Goal: Task Accomplishment & Management: Manage account settings

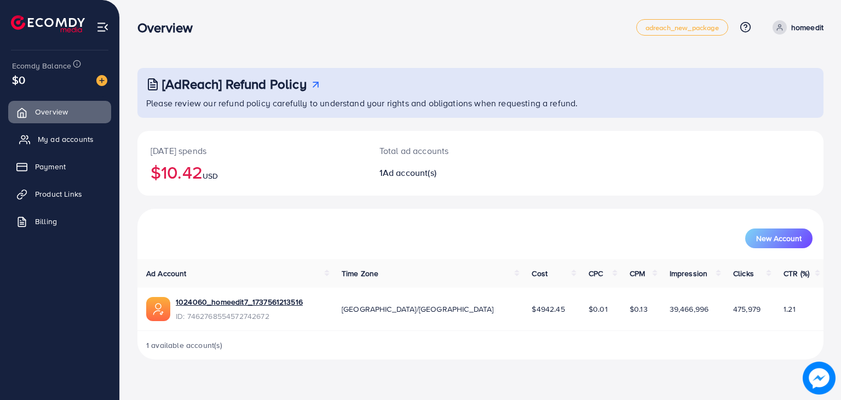
click at [67, 140] on span "My ad accounts" at bounding box center [66, 139] width 56 height 11
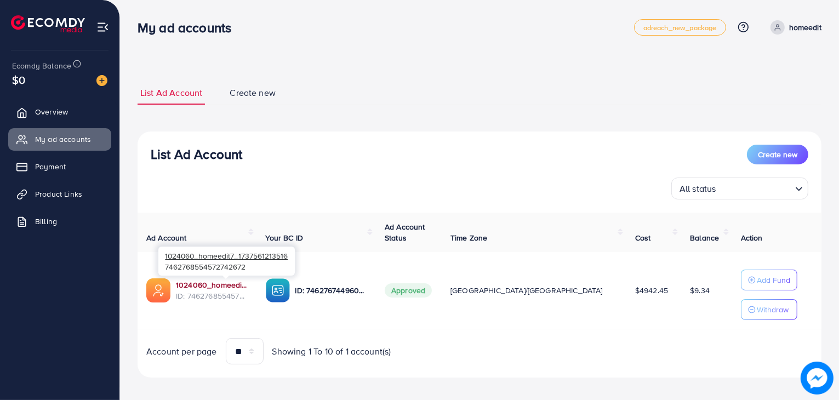
click at [220, 280] on link "1024060_homeedit7_1737561213516" at bounding box center [212, 284] width 72 height 11
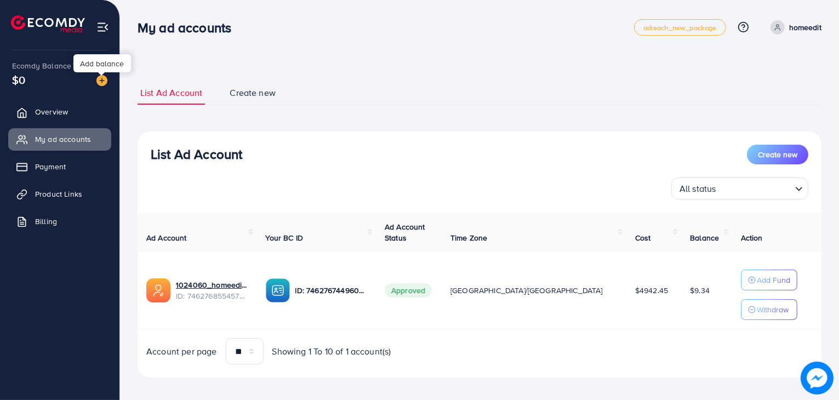
click at [99, 82] on img at bounding box center [101, 80] width 11 height 11
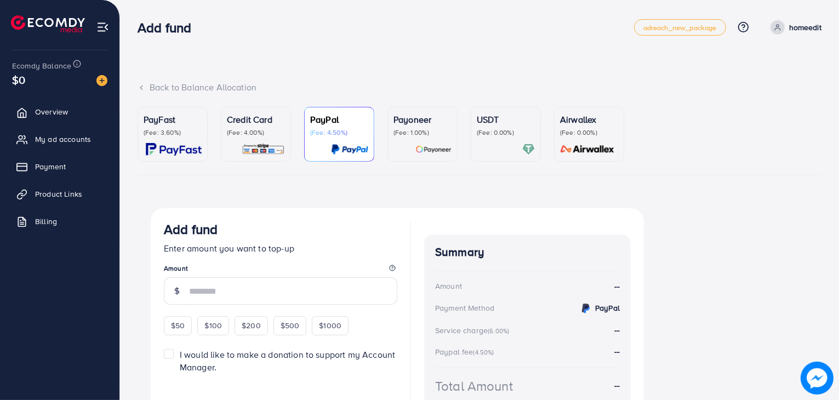
click at [281, 144] on img at bounding box center [263, 149] width 43 height 13
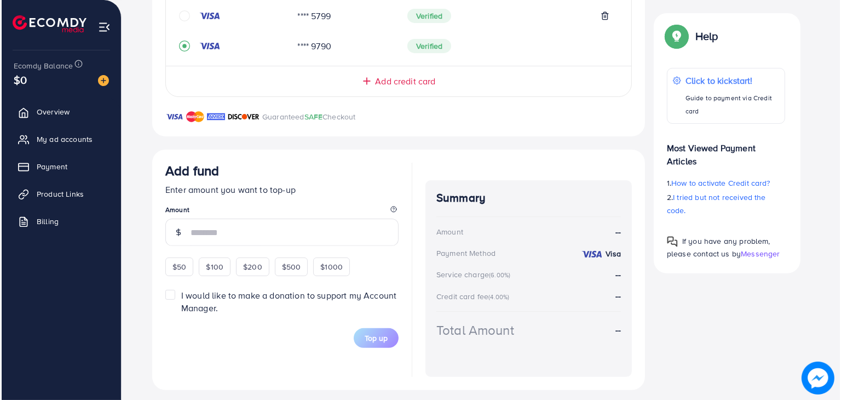
scroll to position [289, 0]
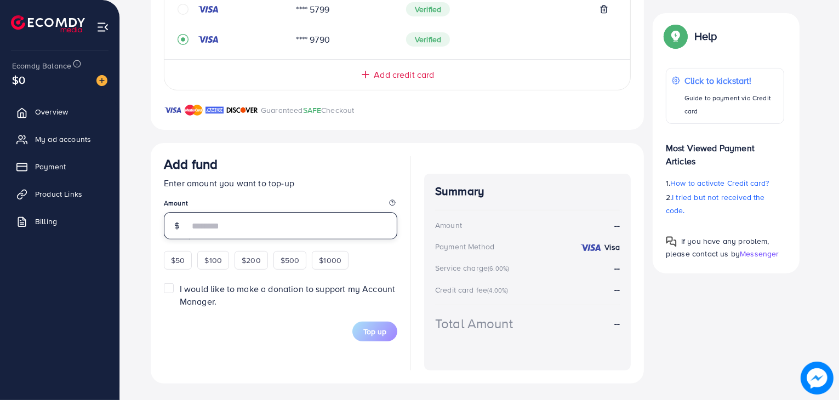
click at [276, 226] on input "number" at bounding box center [293, 225] width 208 height 27
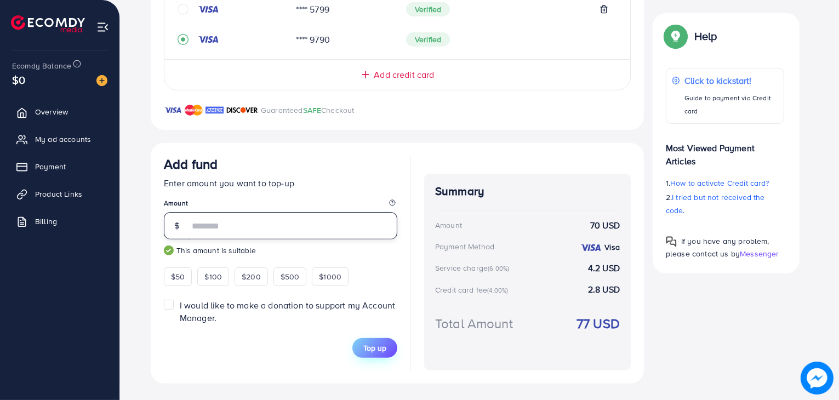
type input "**"
click at [386, 350] on span "Top up" at bounding box center [374, 347] width 23 height 11
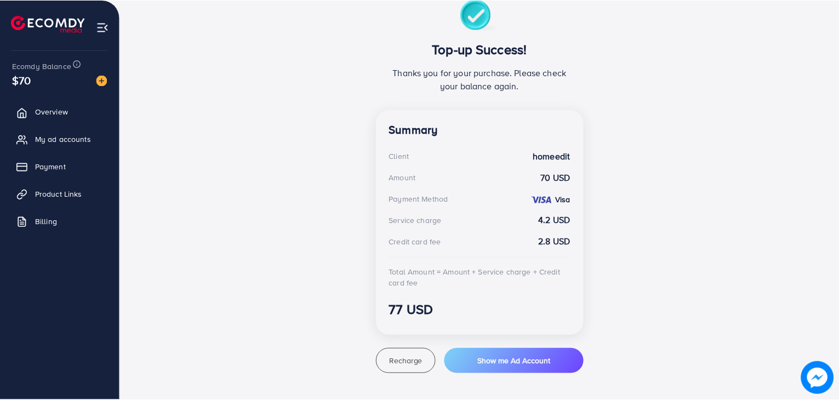
scroll to position [208, 0]
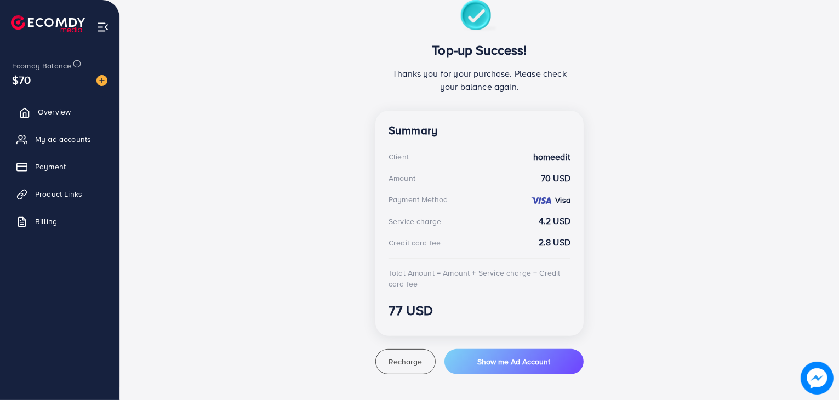
click at [47, 111] on span "Overview" at bounding box center [54, 111] width 33 height 11
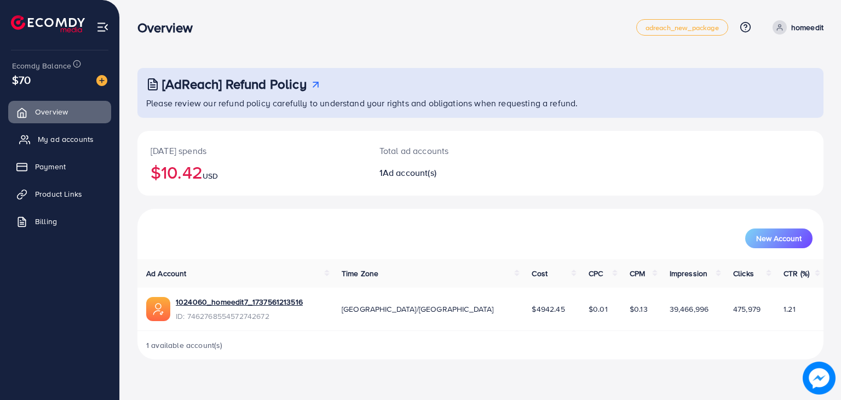
click at [62, 139] on span "My ad accounts" at bounding box center [66, 139] width 56 height 11
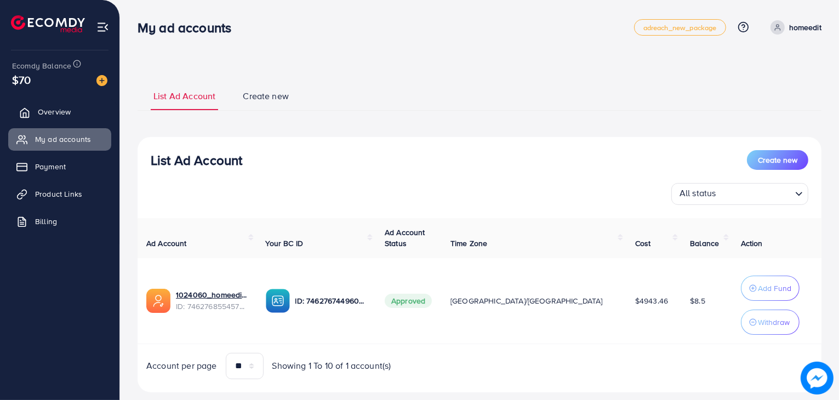
click at [61, 112] on span "Overview" at bounding box center [54, 111] width 33 height 11
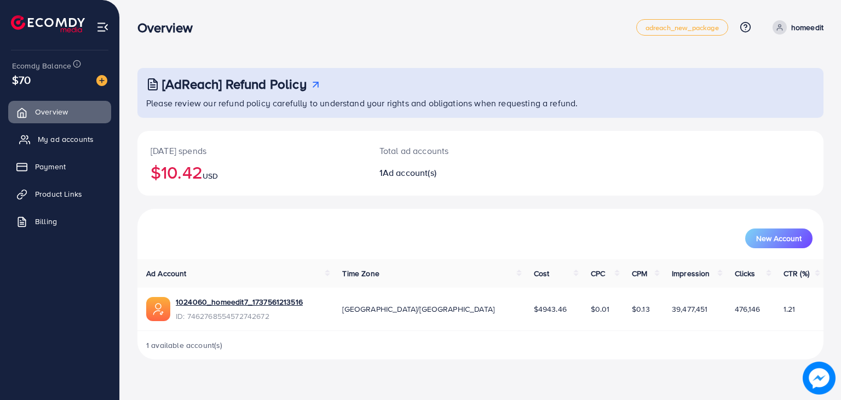
click at [49, 133] on link "My ad accounts" at bounding box center [59, 139] width 103 height 22
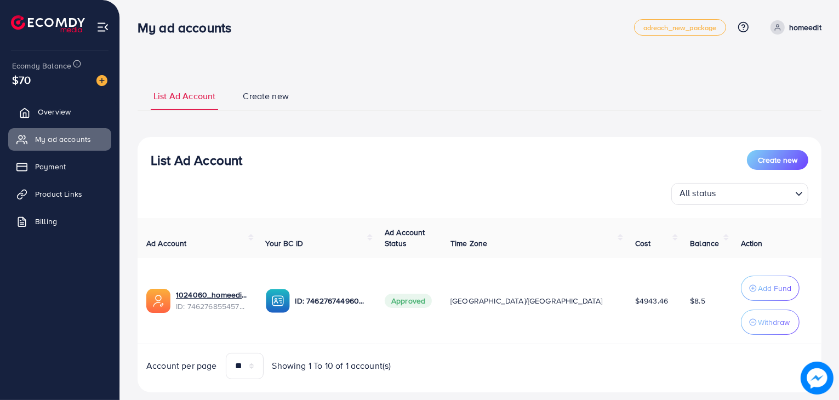
click at [78, 106] on link "Overview" at bounding box center [59, 112] width 103 height 22
